Goal: Task Accomplishment & Management: Manage account settings

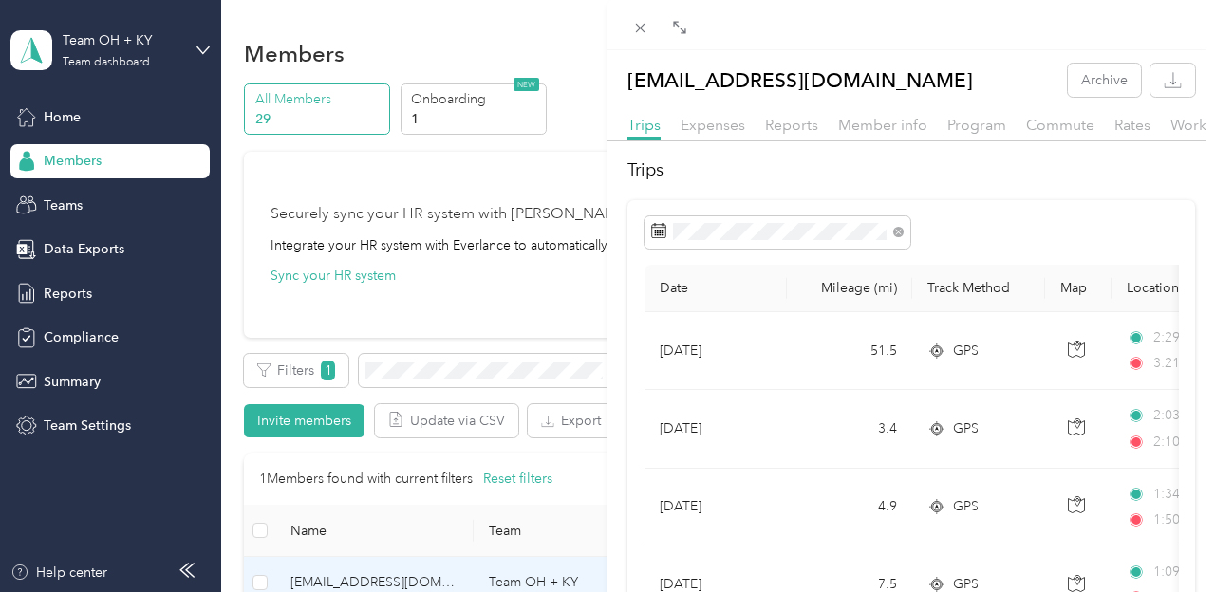
scroll to position [53, 0]
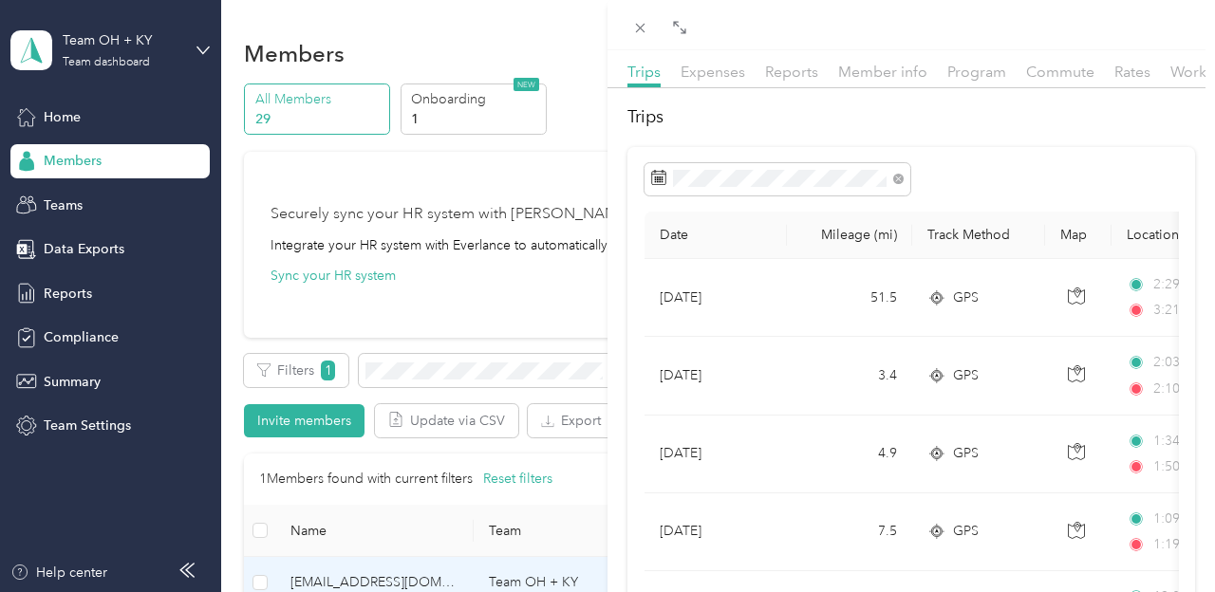
click at [442, 380] on div "[EMAIL_ADDRESS][DOMAIN_NAME] Archive Trips Expenses Reports Member info Program…" at bounding box center [607, 296] width 1215 height 592
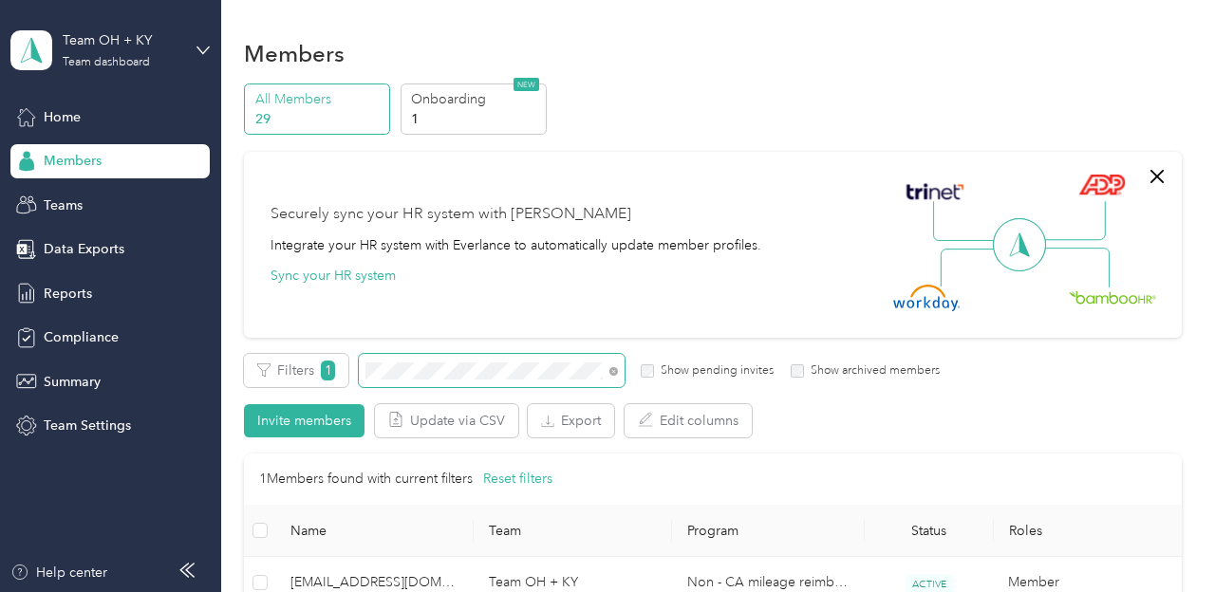
click at [432, 360] on span at bounding box center [492, 370] width 266 height 33
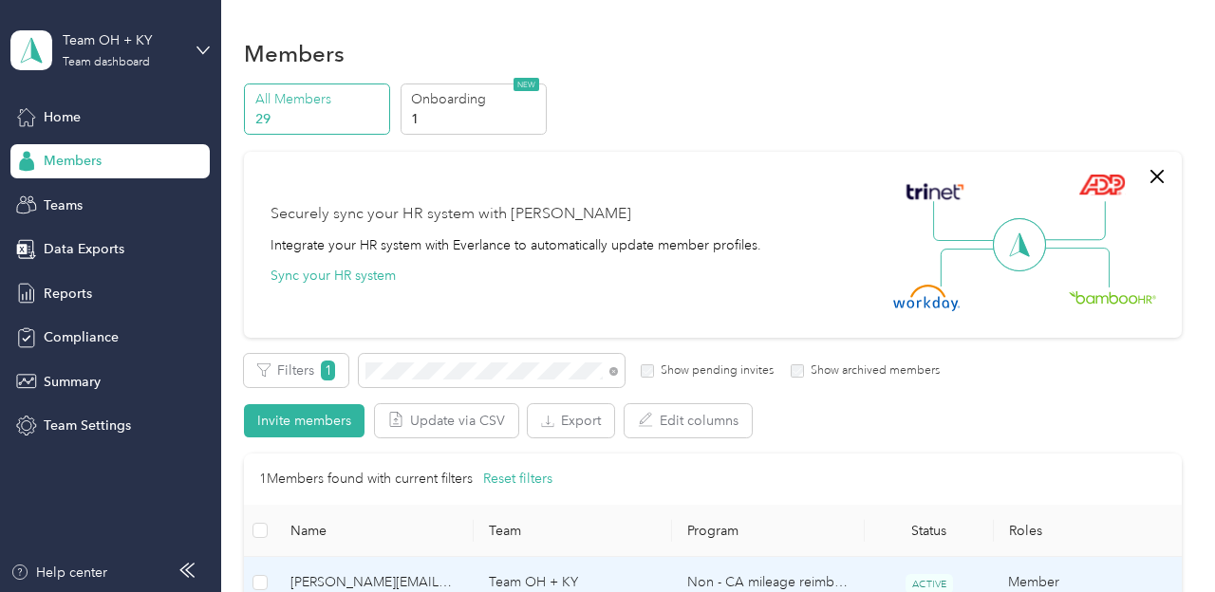
click at [384, 578] on span "[PERSON_NAME][EMAIL_ADDRESS][PERSON_NAME][DOMAIN_NAME]" at bounding box center [374, 582] width 168 height 21
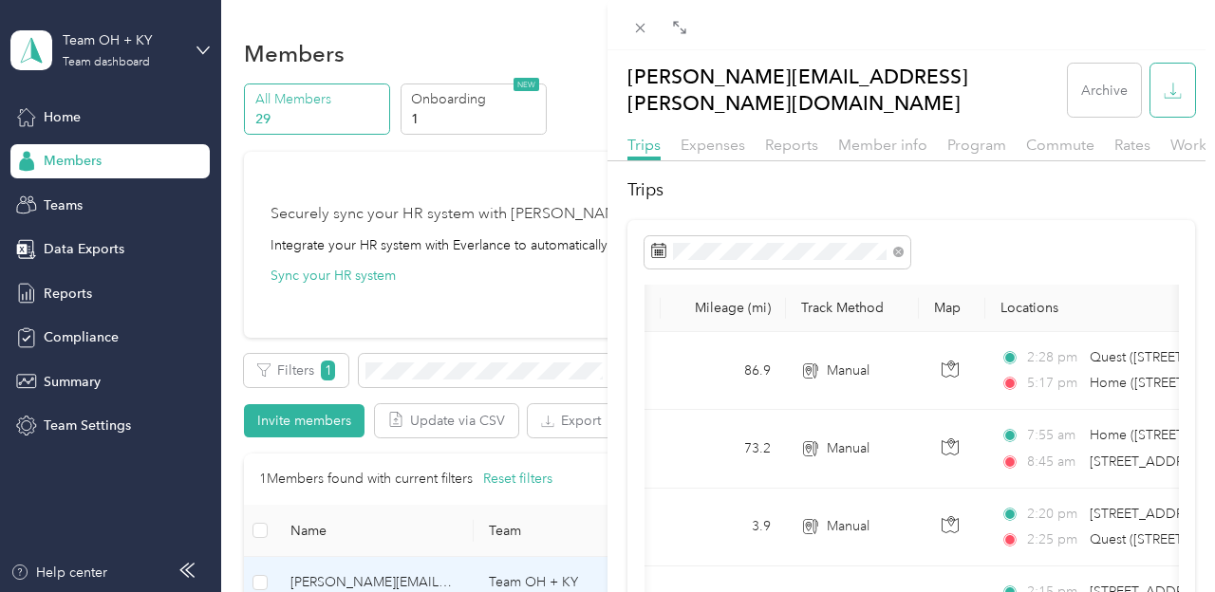
click at [1173, 83] on icon "button" at bounding box center [1173, 91] width 18 height 18
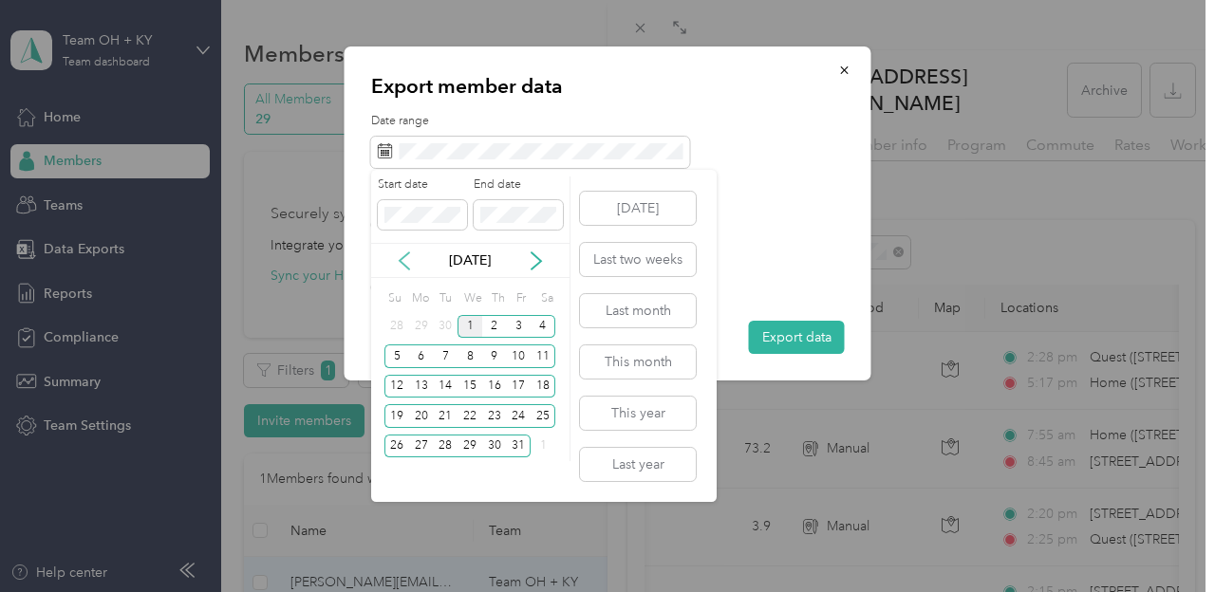
click at [400, 256] on icon at bounding box center [404, 260] width 19 height 19
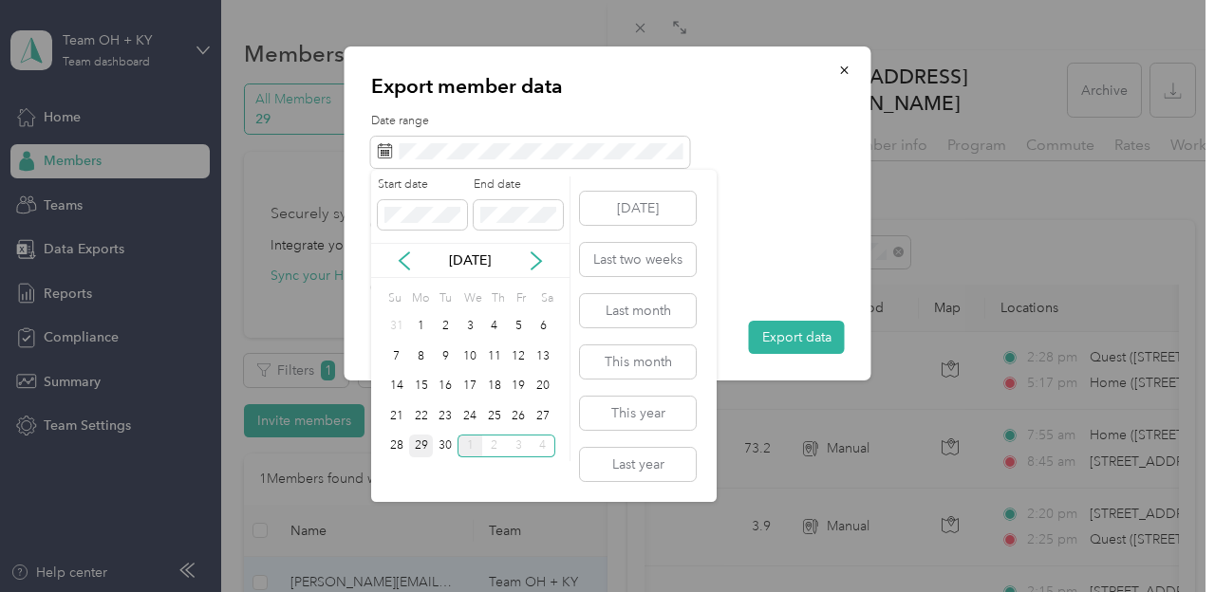
click at [418, 444] on div "29" at bounding box center [421, 447] width 25 height 24
click at [439, 447] on div "30" at bounding box center [445, 447] width 25 height 24
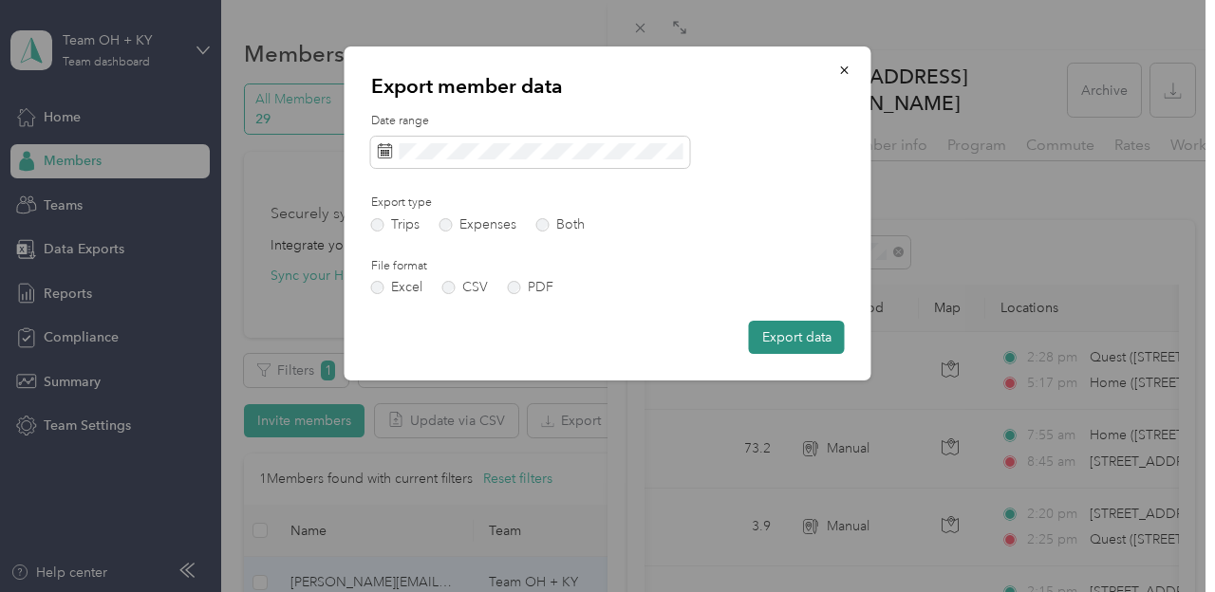
click at [797, 331] on button "Export data" at bounding box center [797, 337] width 96 height 33
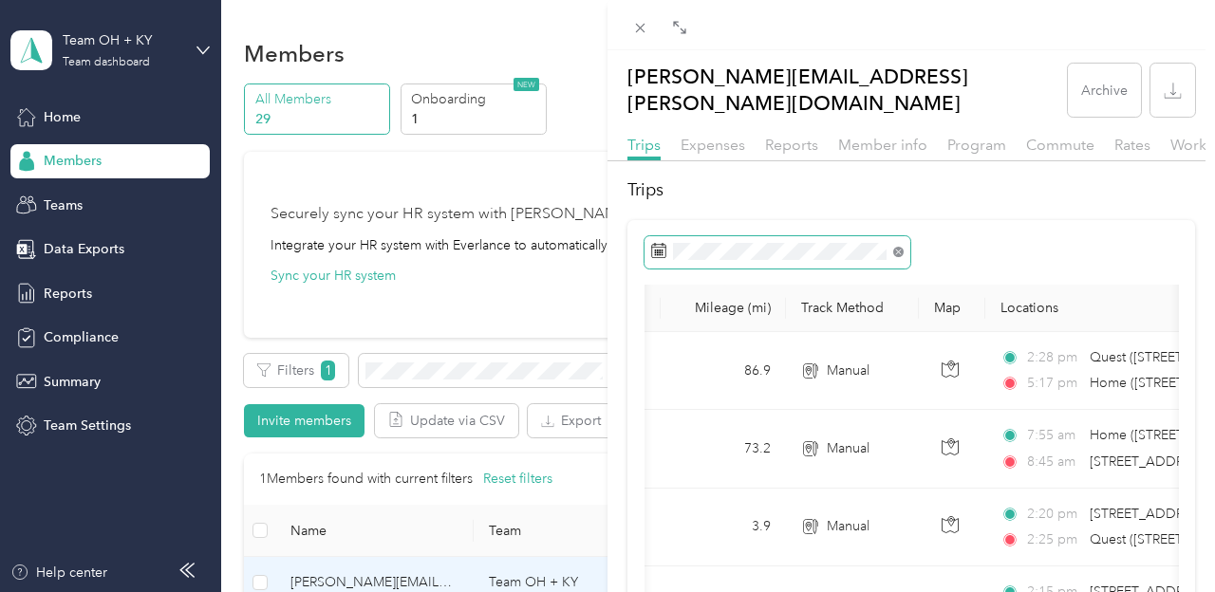
click at [896, 247] on icon at bounding box center [898, 252] width 10 height 10
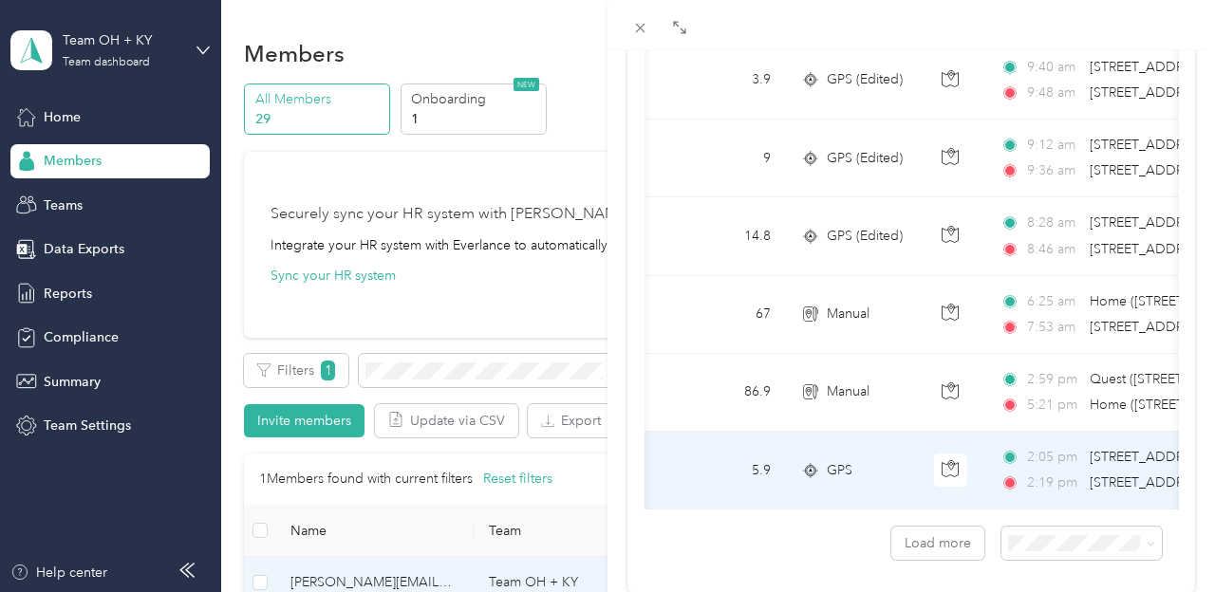
scroll to position [1803, 0]
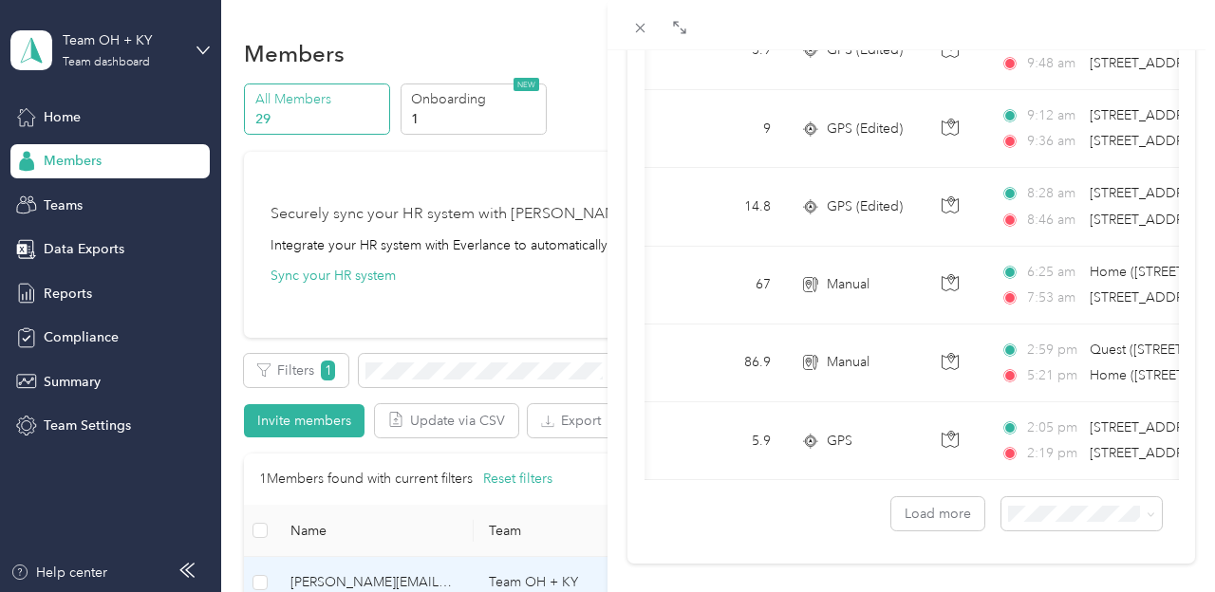
click at [420, 375] on div "[PERSON_NAME][EMAIL_ADDRESS][PERSON_NAME][DOMAIN_NAME] Archive Trips Expenses R…" at bounding box center [607, 296] width 1215 height 592
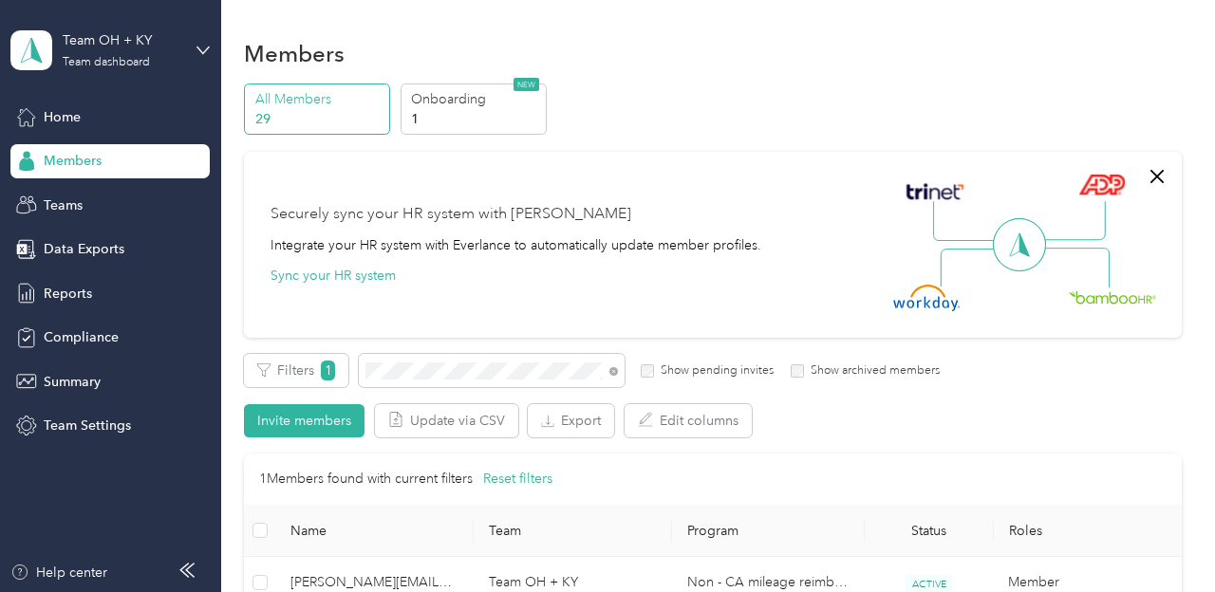
scroll to position [335, 0]
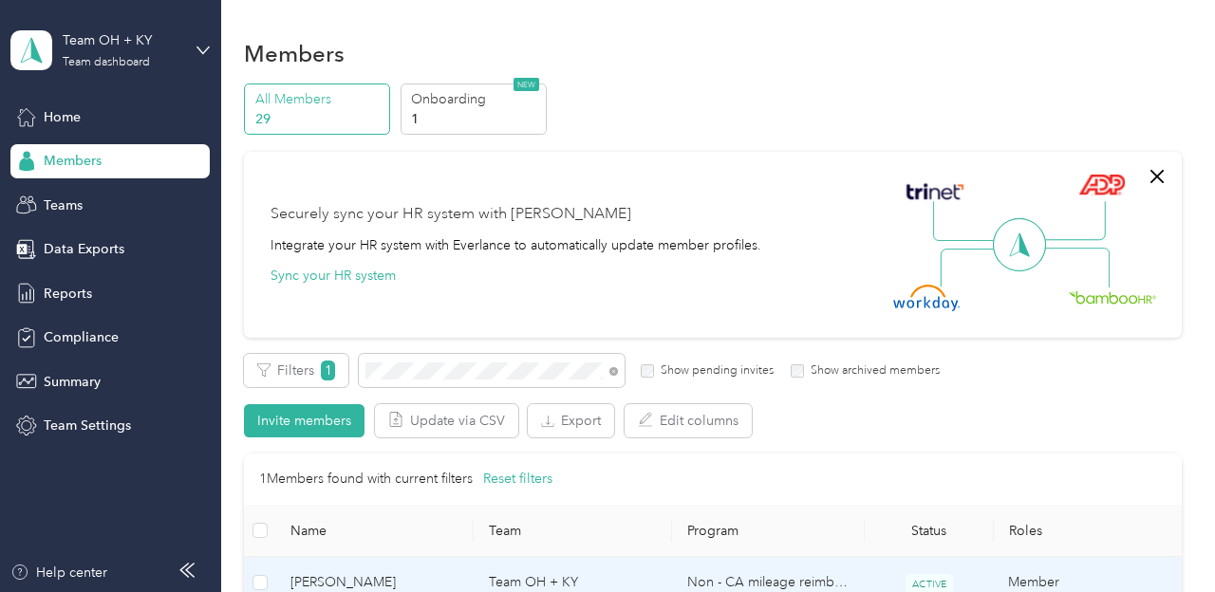
click at [355, 581] on span "[PERSON_NAME]" at bounding box center [374, 582] width 168 height 21
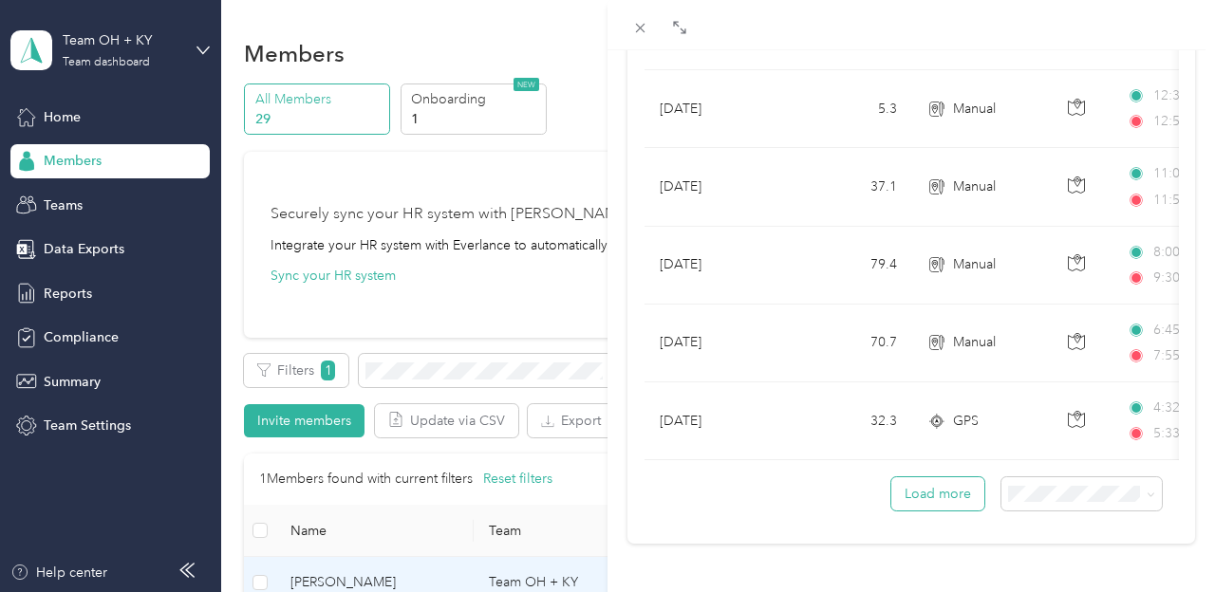
click at [934, 497] on button "Load more" at bounding box center [937, 493] width 93 height 33
click at [941, 492] on button "Load more" at bounding box center [937, 492] width 93 height 33
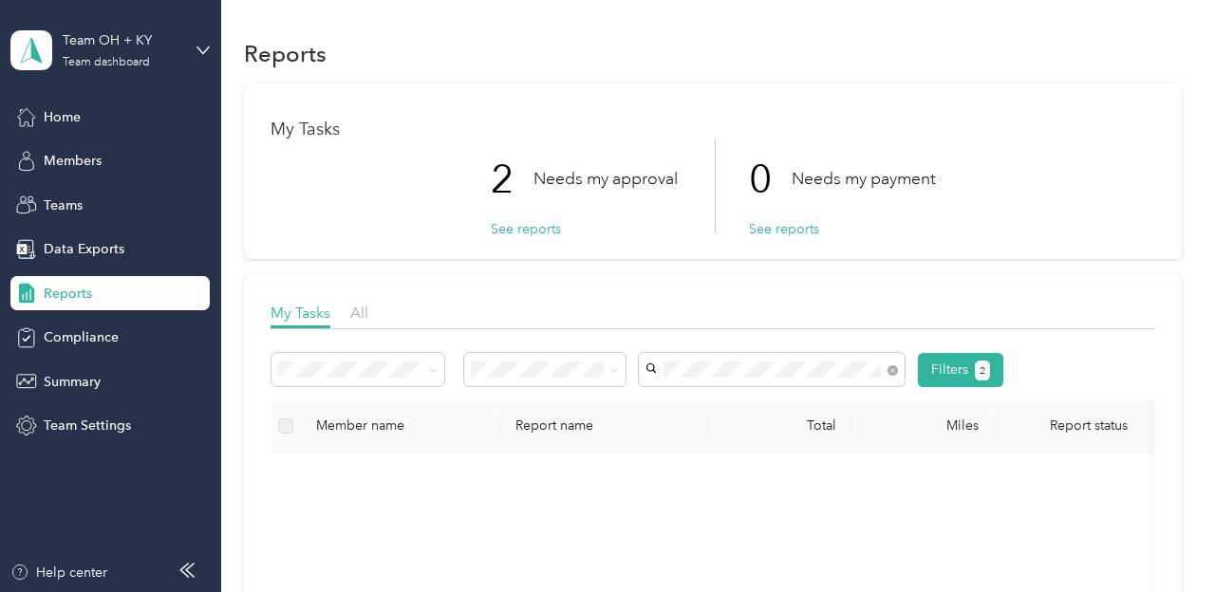
click at [450, 105] on div "My Tasks 2 Needs my approval See reports 0 Needs my payment See reports" at bounding box center [713, 172] width 938 height 176
